Goal: Information Seeking & Learning: Learn about a topic

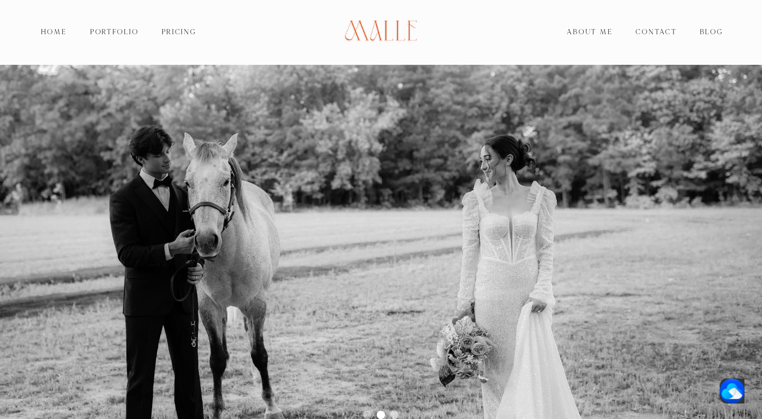
click at [590, 32] on link "About Me" at bounding box center [589, 32] width 69 height 15
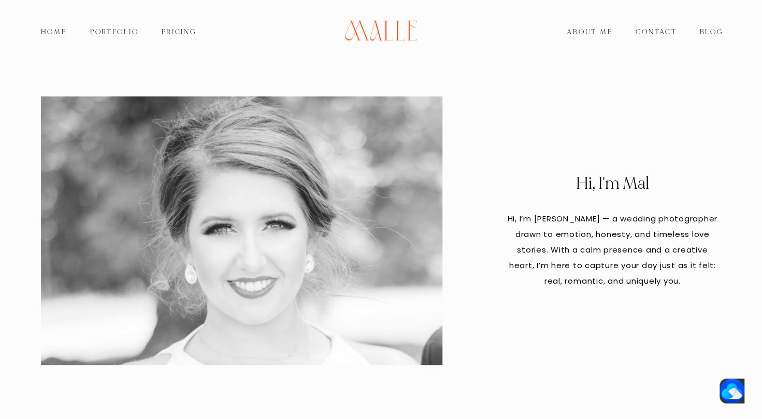
click at [184, 34] on link "Pricing" at bounding box center [179, 32] width 58 height 15
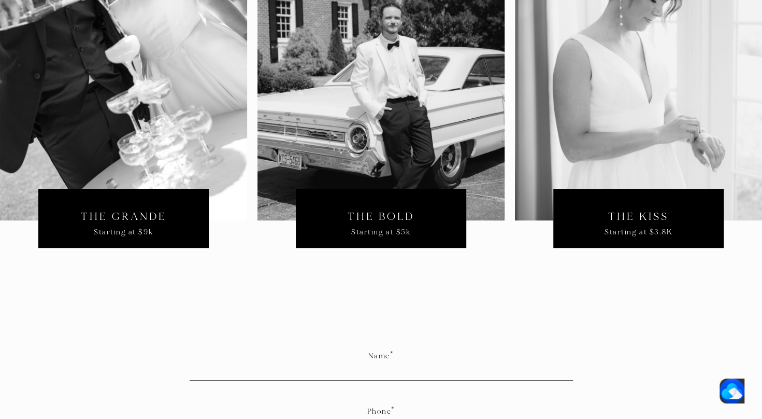
scroll to position [376, 0]
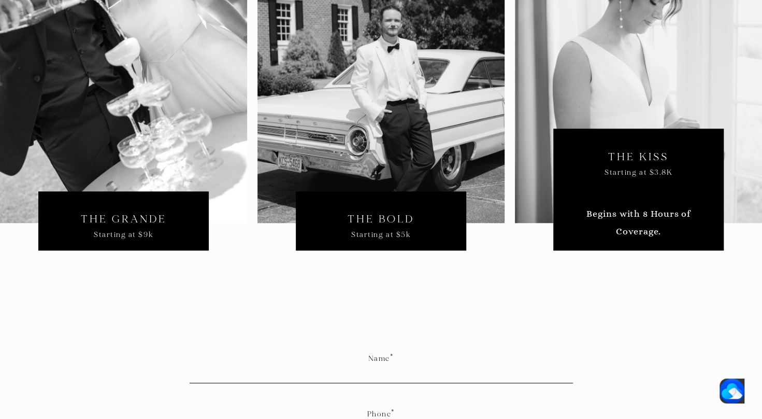
click at [647, 218] on p "Begins with 8 Hours of Coverage." at bounding box center [638, 209] width 125 height 63
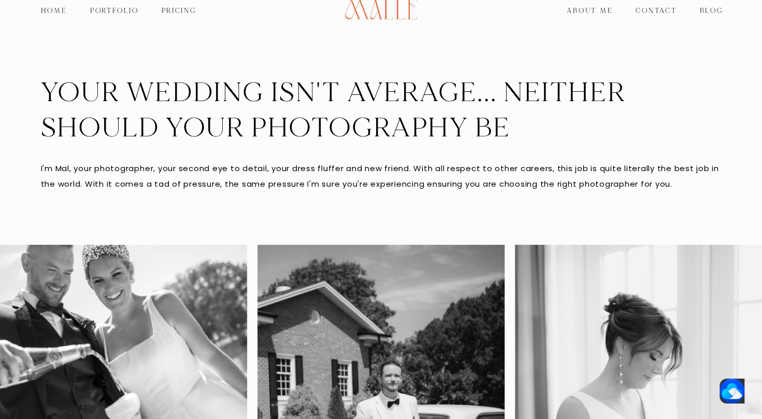
scroll to position [0, 0]
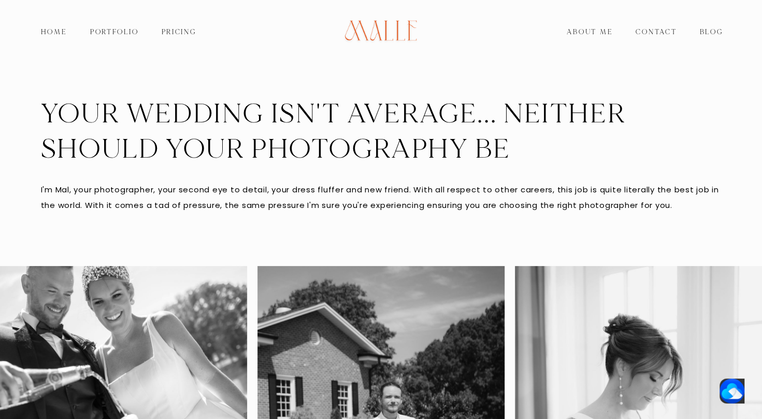
click at [103, 31] on link "Portfolio" at bounding box center [114, 32] width 71 height 15
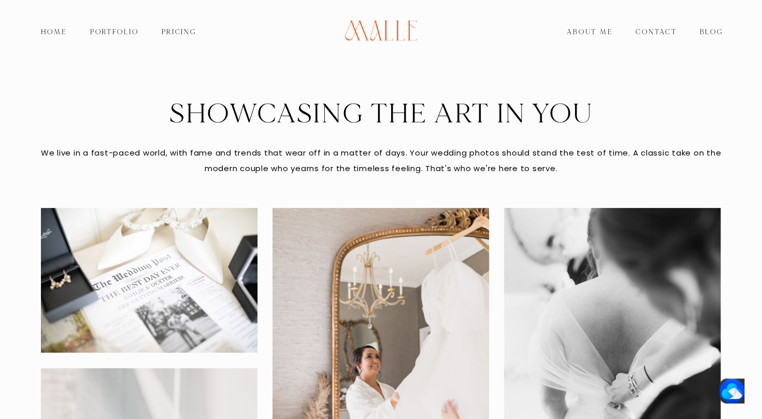
click at [51, 32] on link "Home" at bounding box center [54, 32] width 49 height 15
